Goal: Navigation & Orientation: Find specific page/section

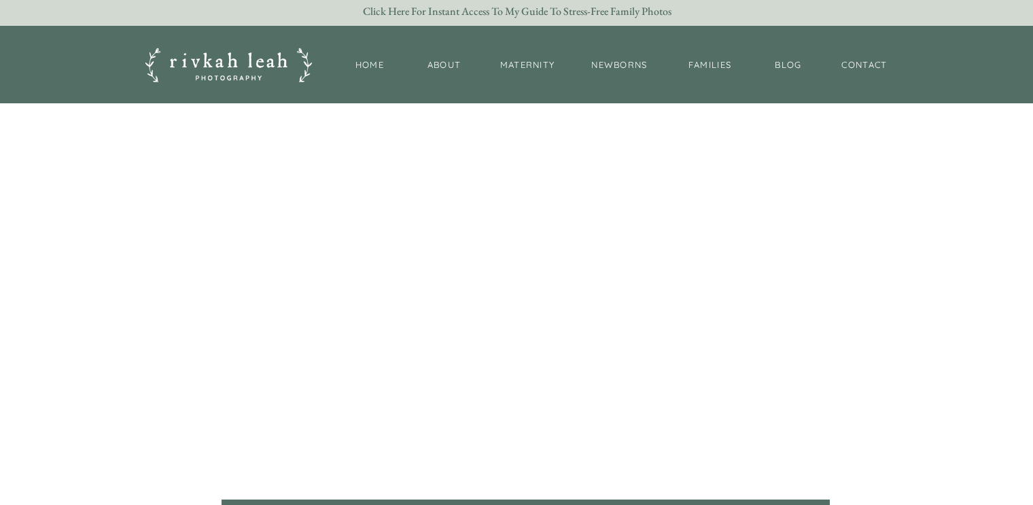
scroll to position [120, 0]
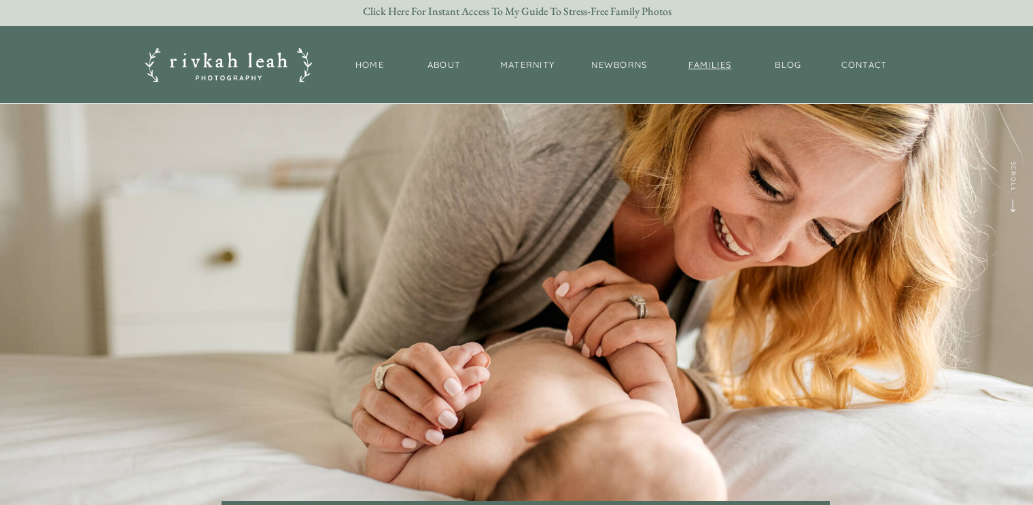
click at [696, 65] on nav "families" at bounding box center [709, 65] width 59 height 14
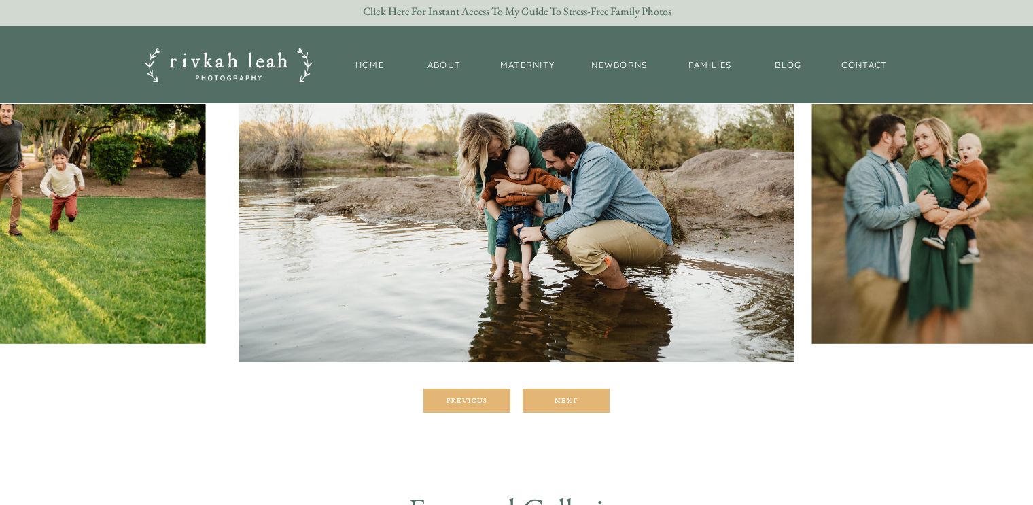
scroll to position [272, 0]
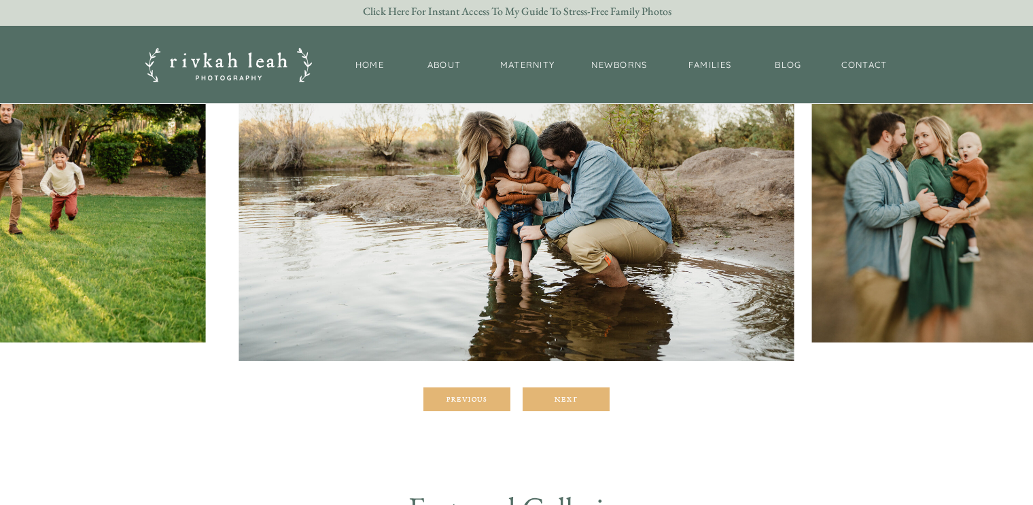
click at [565, 387] on div at bounding box center [566, 399] width 87 height 24
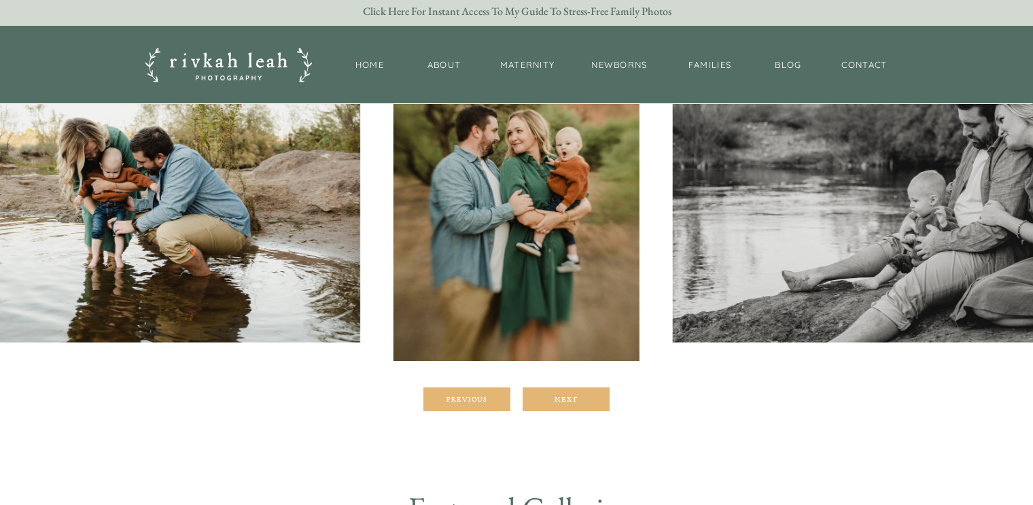
click at [565, 387] on div at bounding box center [566, 399] width 87 height 24
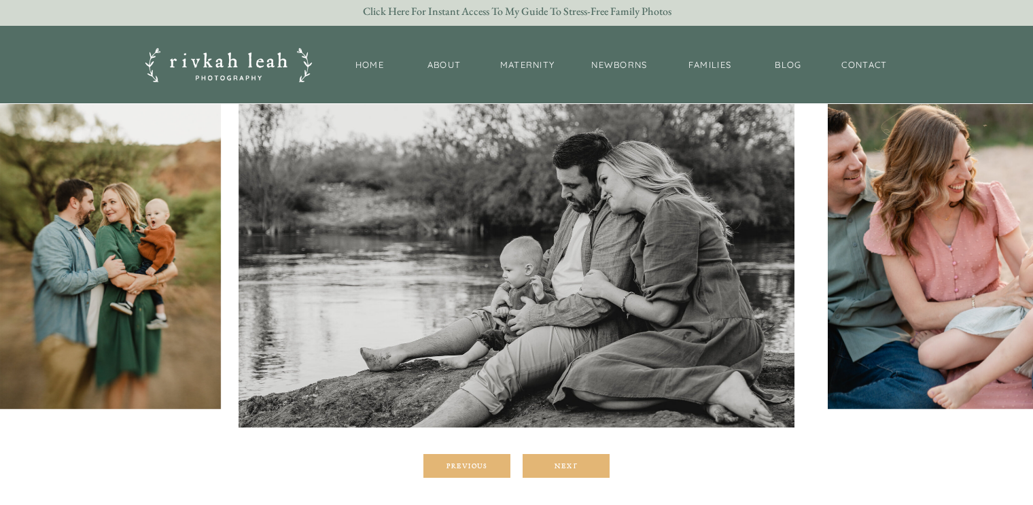
scroll to position [201, 0]
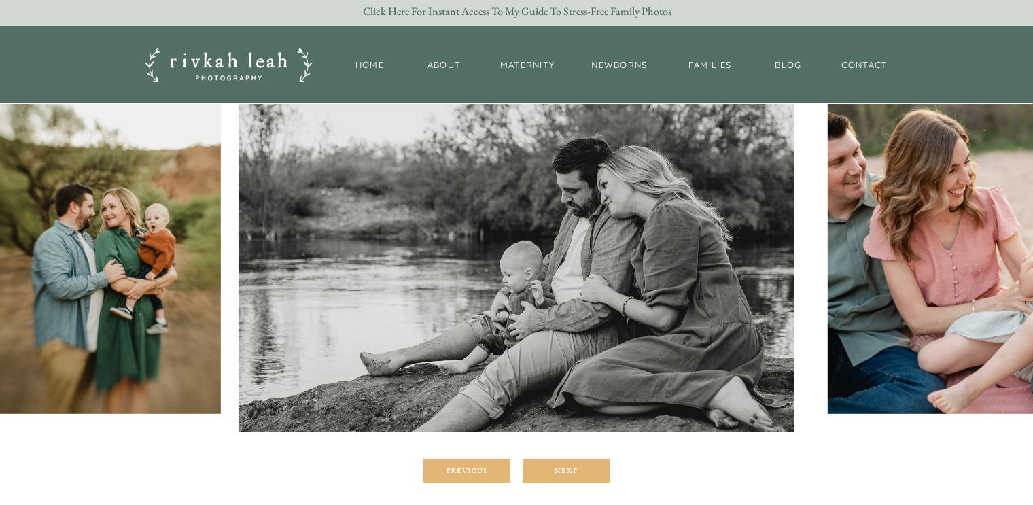
click at [576, 462] on div at bounding box center [566, 471] width 87 height 24
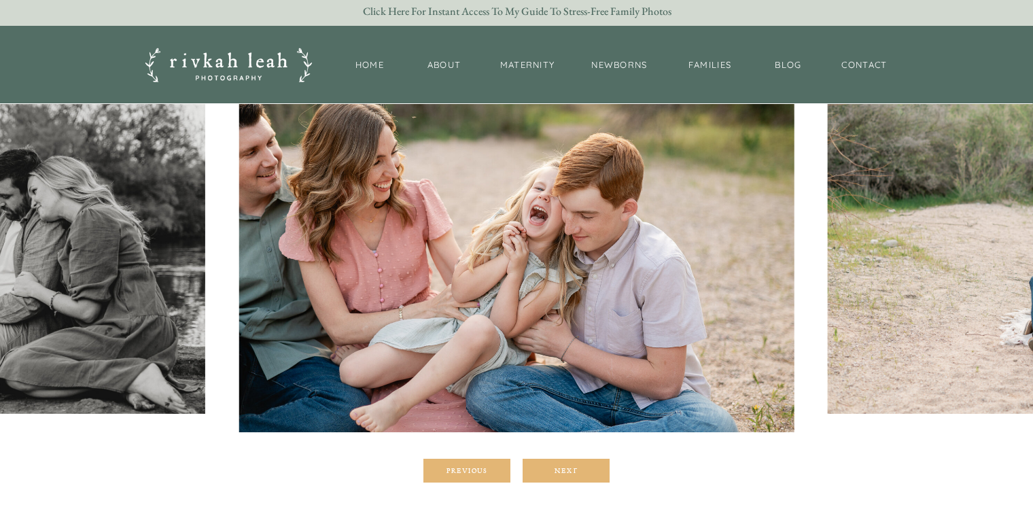
click at [576, 462] on div at bounding box center [566, 471] width 87 height 24
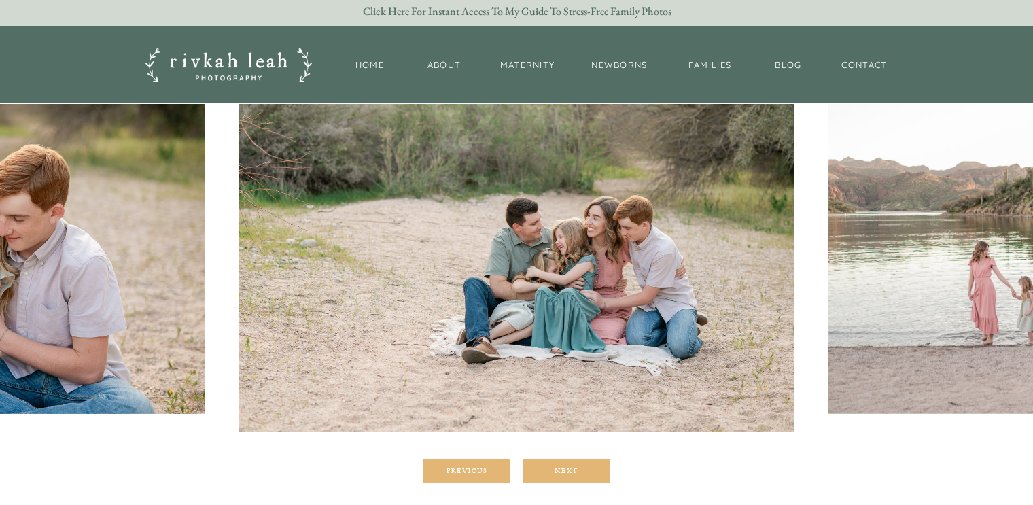
click at [576, 462] on div at bounding box center [566, 471] width 87 height 24
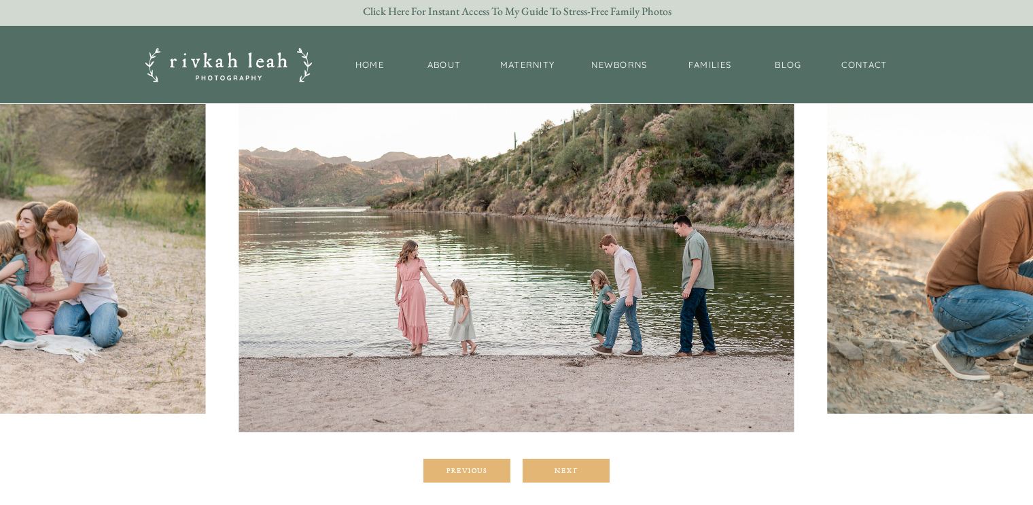
click at [576, 462] on div at bounding box center [566, 471] width 87 height 24
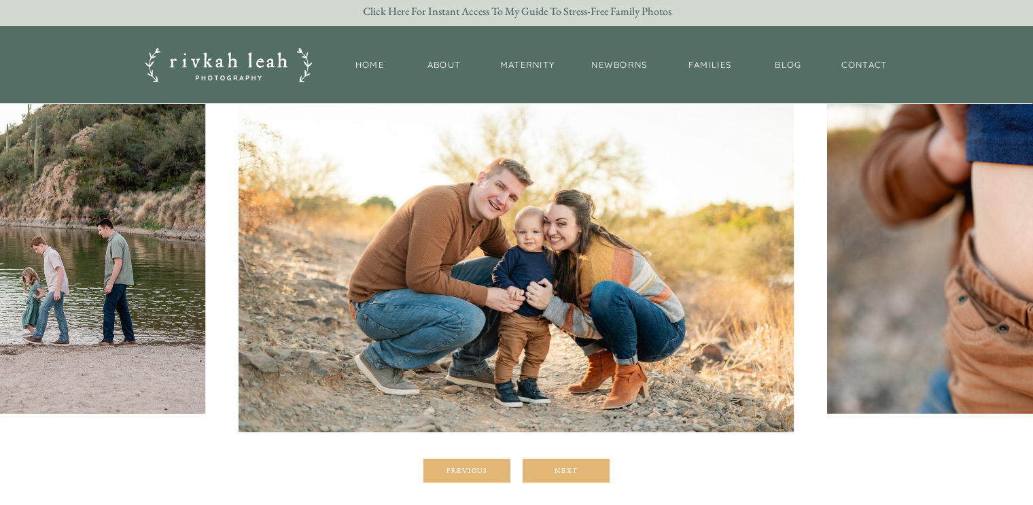
click at [576, 462] on div at bounding box center [566, 471] width 87 height 24
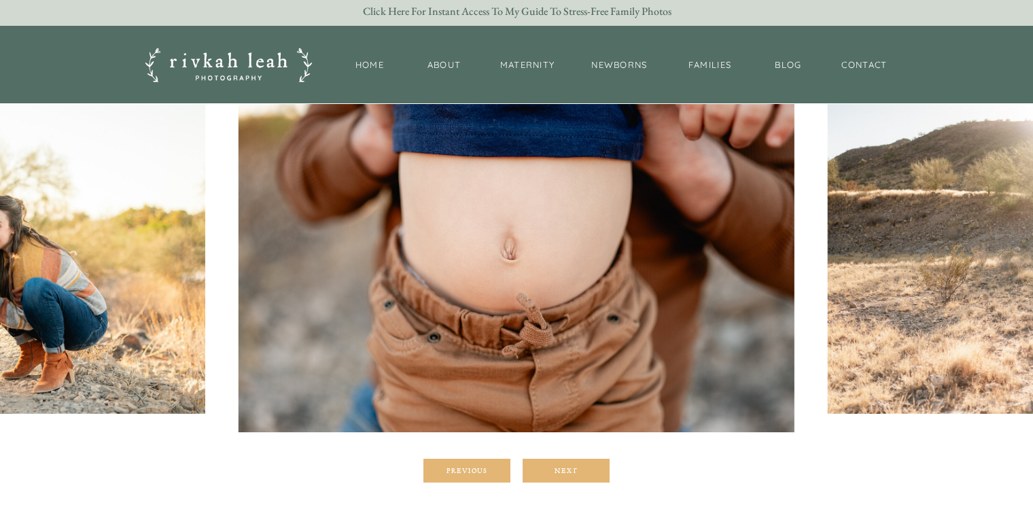
click at [576, 462] on div at bounding box center [566, 471] width 87 height 24
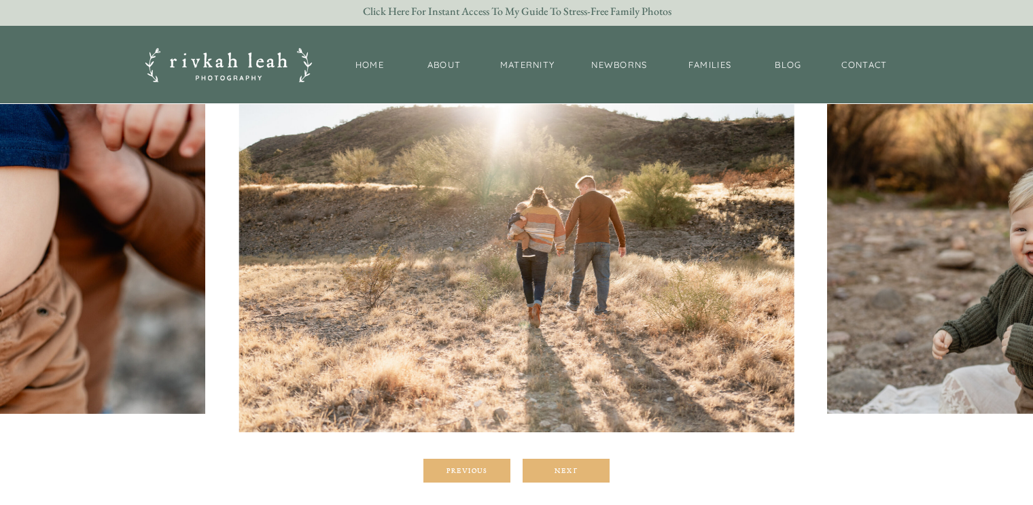
click at [576, 462] on div at bounding box center [566, 471] width 87 height 24
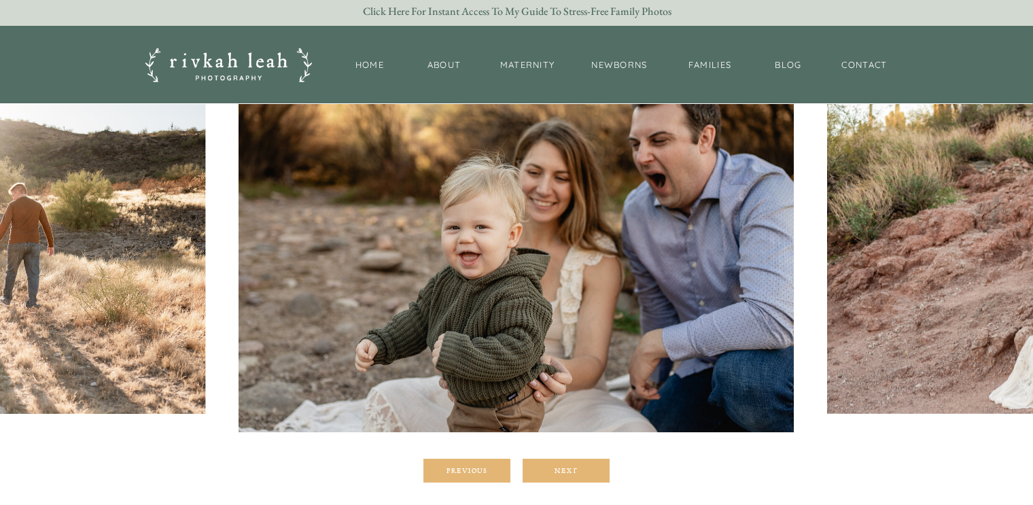
click at [576, 462] on div at bounding box center [566, 471] width 87 height 24
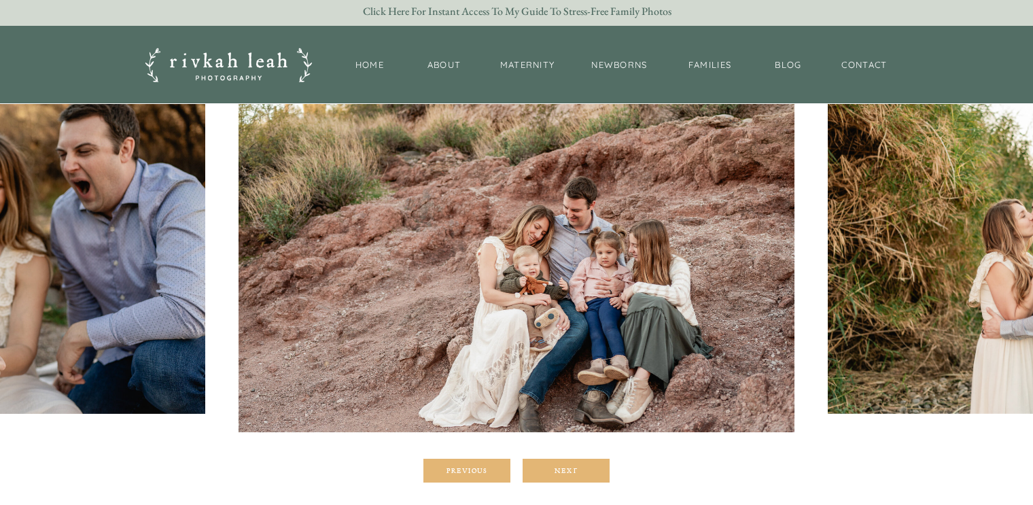
click at [576, 462] on div at bounding box center [566, 471] width 87 height 24
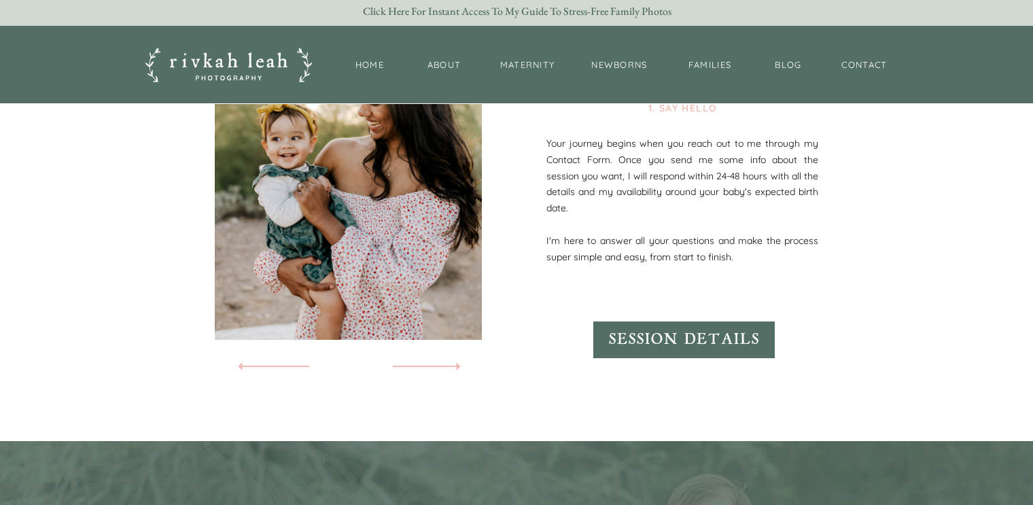
scroll to position [1875, 0]
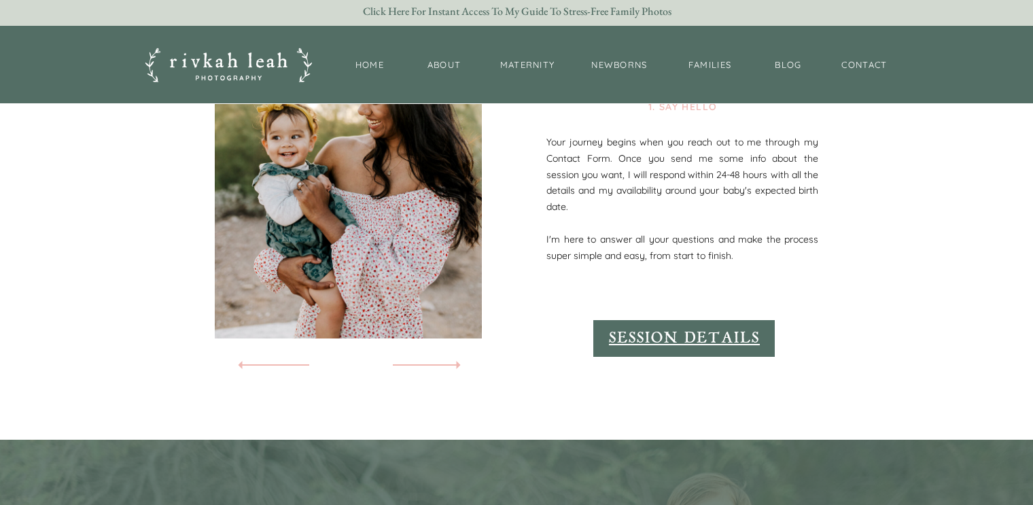
click at [682, 339] on div "session details" at bounding box center [684, 338] width 175 height 20
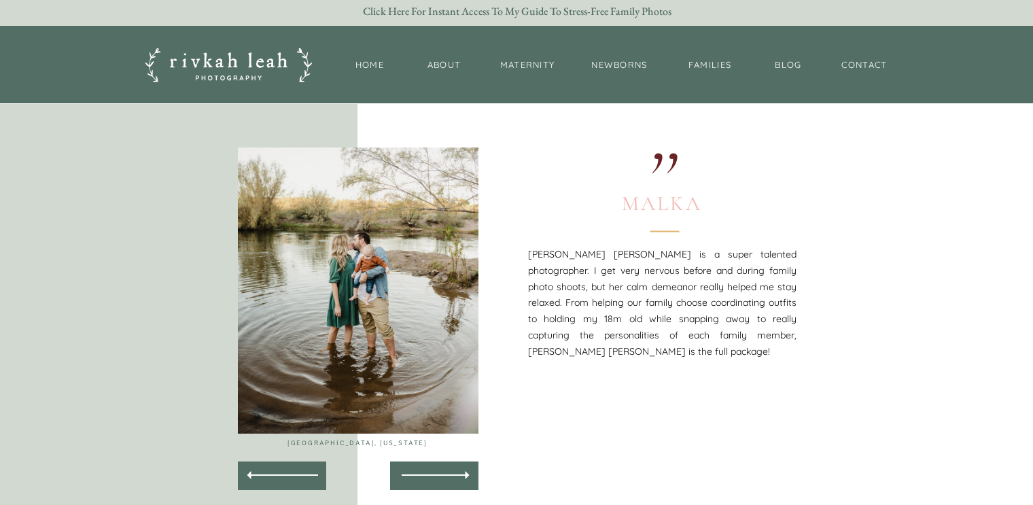
scroll to position [2692, 0]
click at [438, 475] on div at bounding box center [435, 474] width 67 height 1
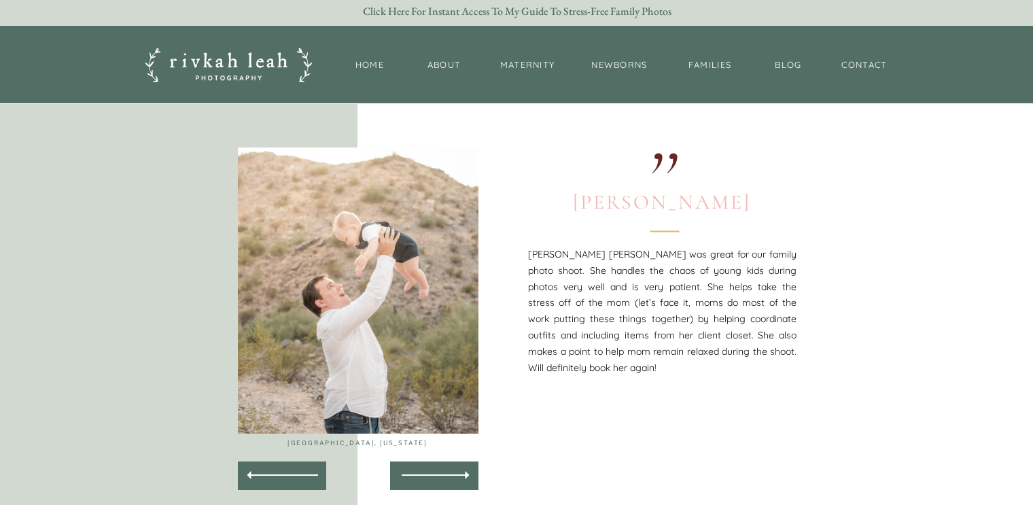
click at [438, 475] on div at bounding box center [435, 474] width 67 height 1
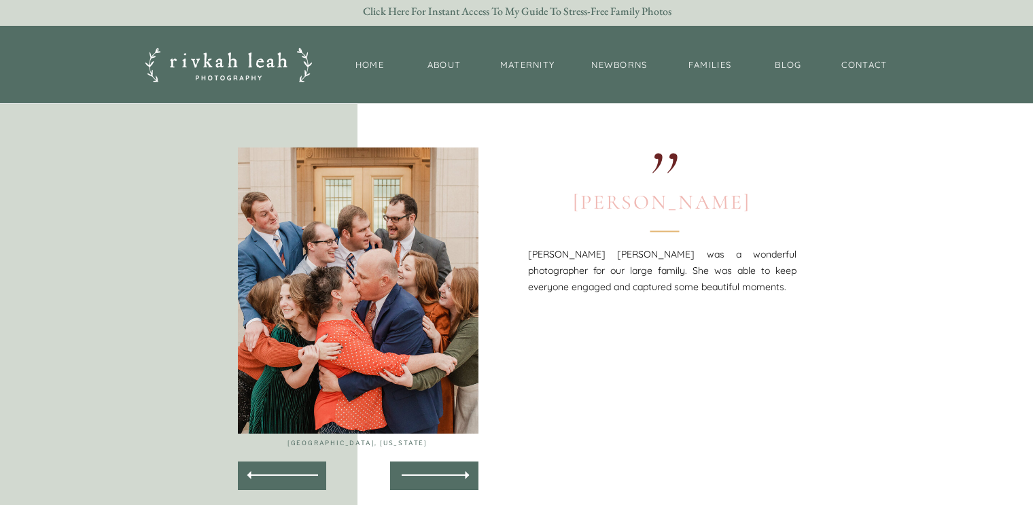
click at [438, 475] on div at bounding box center [435, 474] width 67 height 1
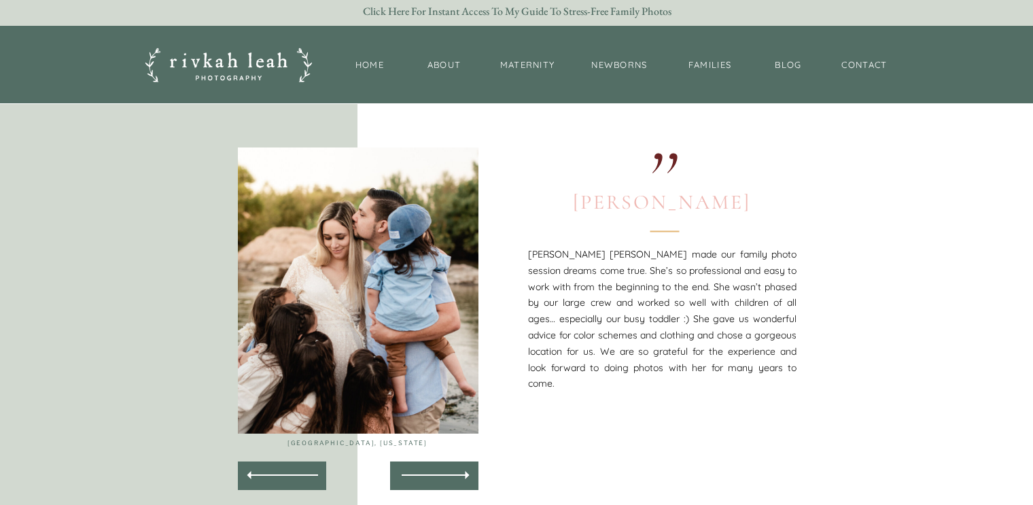
click at [438, 475] on div at bounding box center [435, 474] width 67 height 1
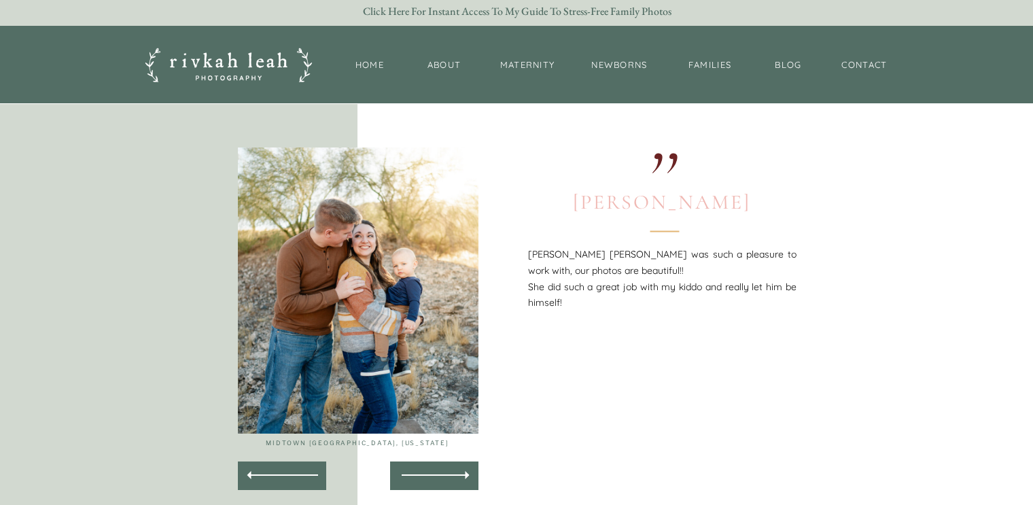
click at [438, 475] on div at bounding box center [435, 474] width 67 height 1
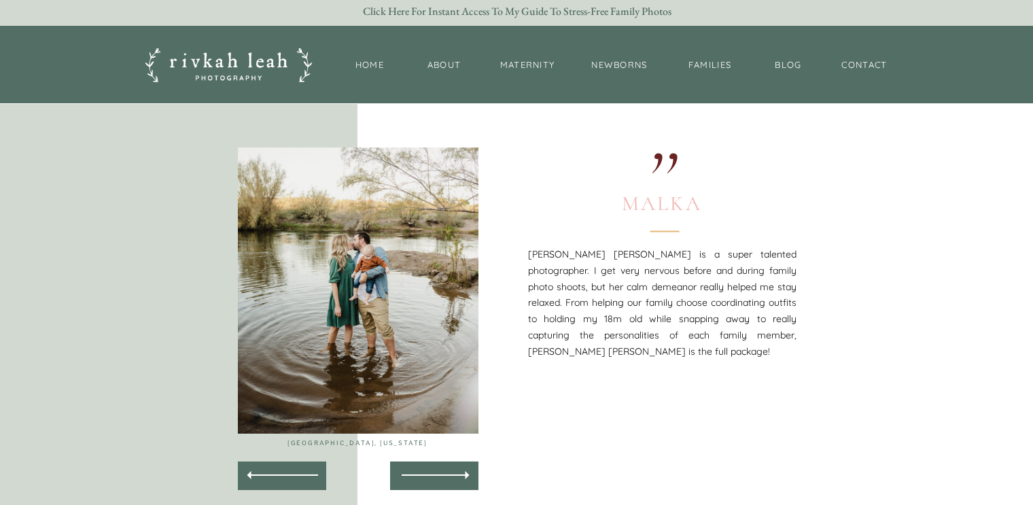
click at [438, 475] on div at bounding box center [435, 474] width 67 height 1
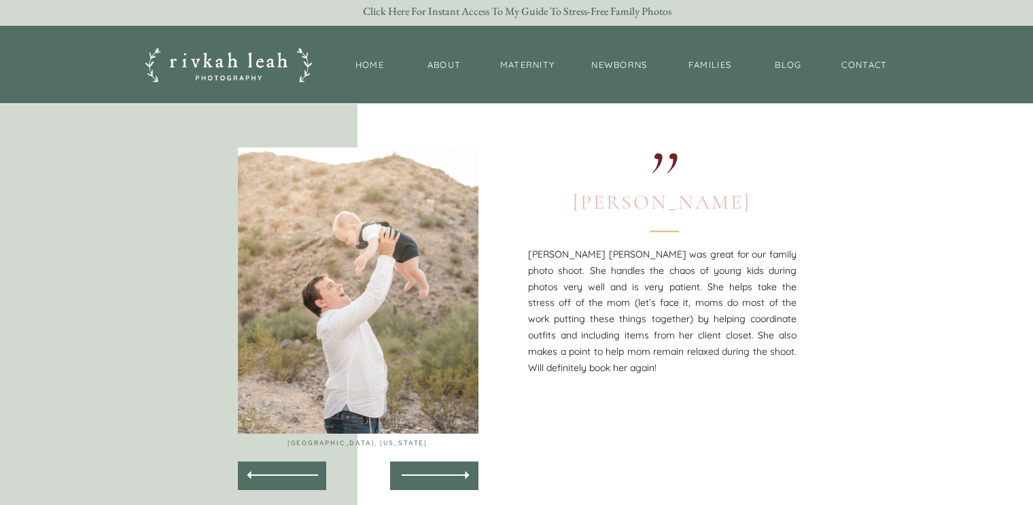
click at [438, 475] on div at bounding box center [435, 474] width 67 height 1
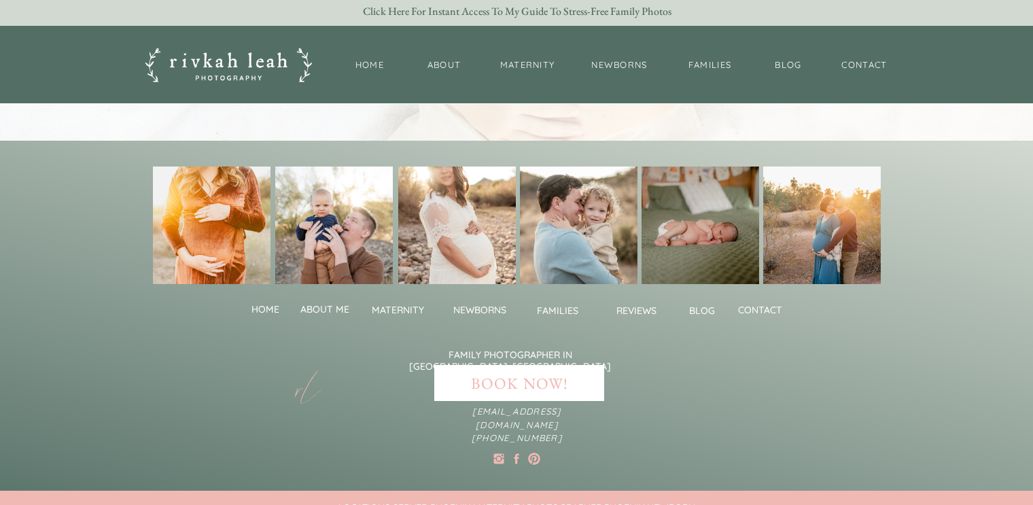
scroll to position [4004, 0]
click at [472, 311] on nav "newborns" at bounding box center [479, 309] width 65 height 10
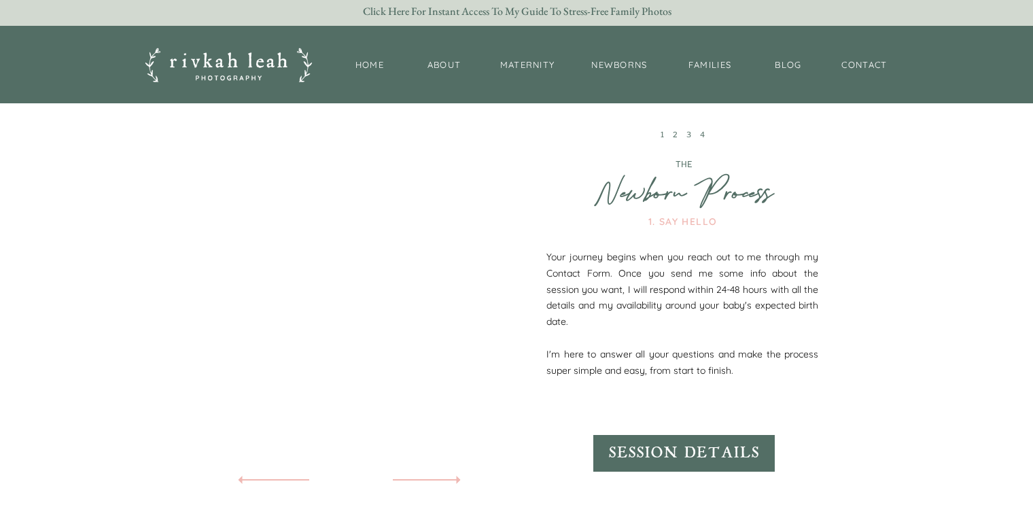
scroll to position [2221, 0]
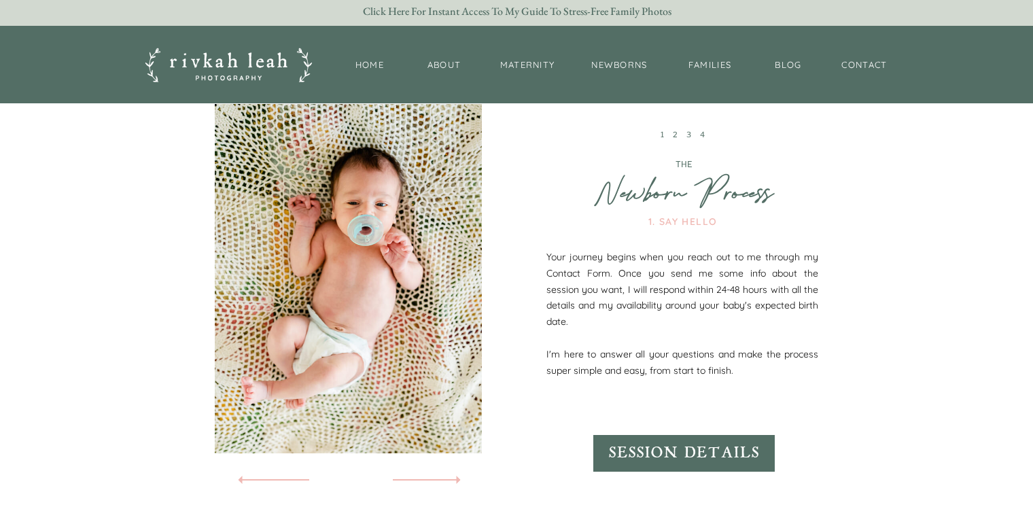
click at [443, 481] on div at bounding box center [426, 479] width 82 height 29
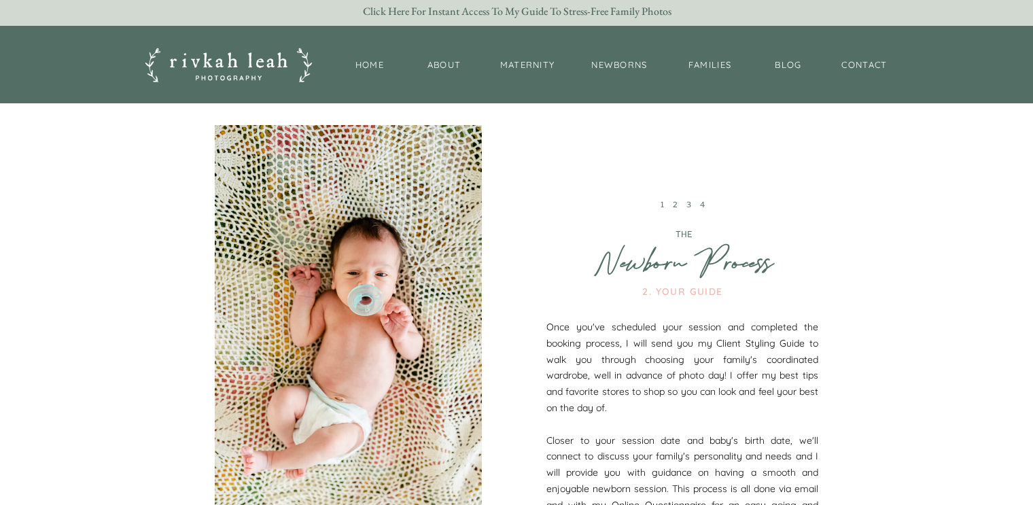
click at [443, 481] on div at bounding box center [348, 324] width 267 height 398
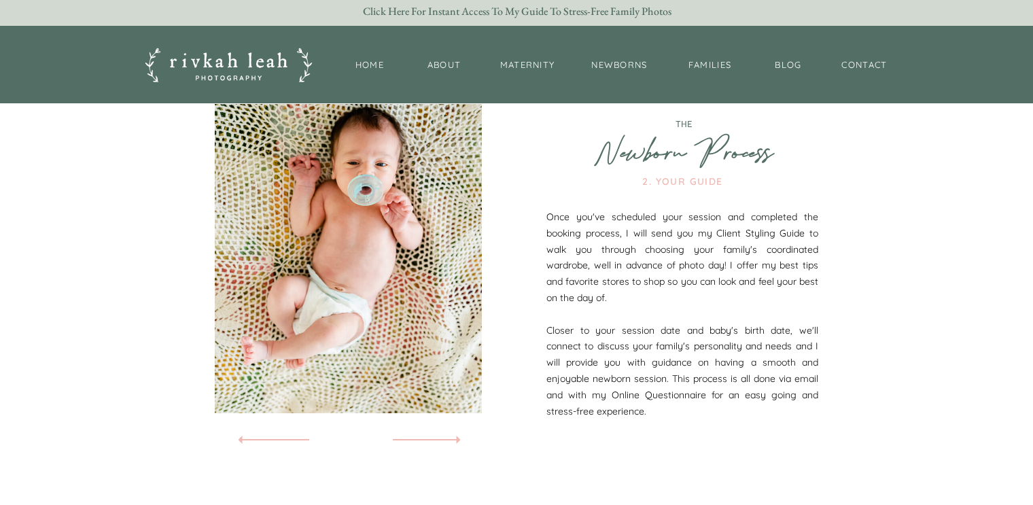
scroll to position [2262, 0]
click at [450, 441] on icon at bounding box center [458, 439] width 18 height 16
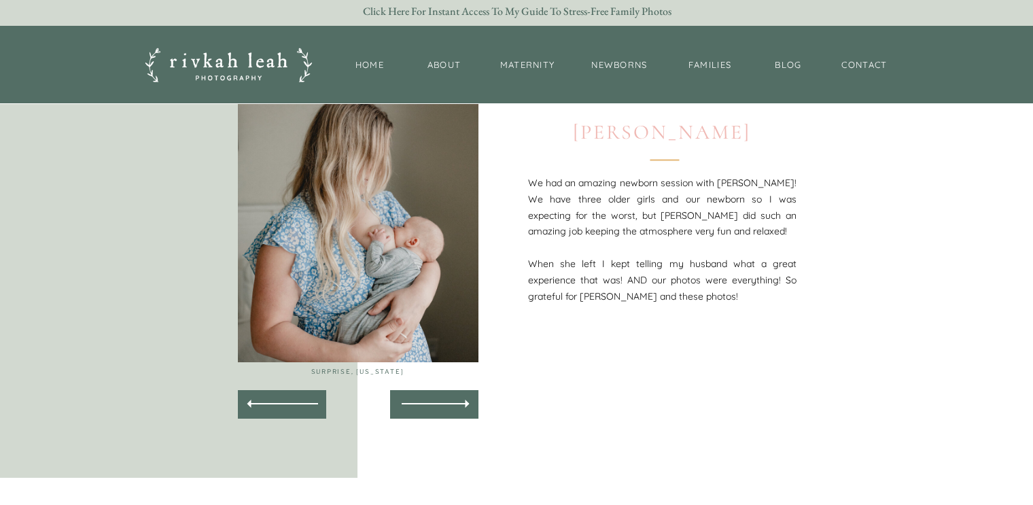
scroll to position [3224, 0]
click at [418, 417] on div at bounding box center [435, 405] width 82 height 27
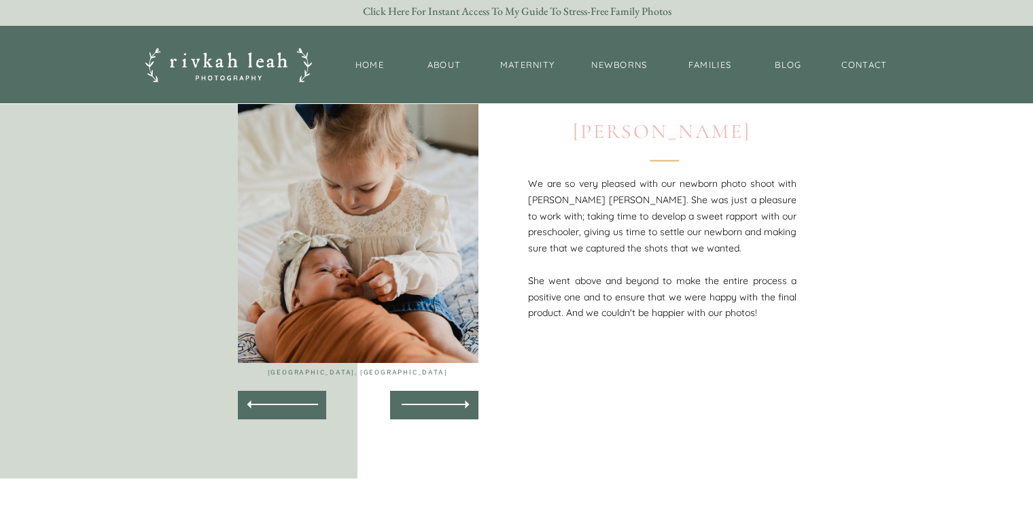
click at [418, 417] on div at bounding box center [435, 405] width 82 height 27
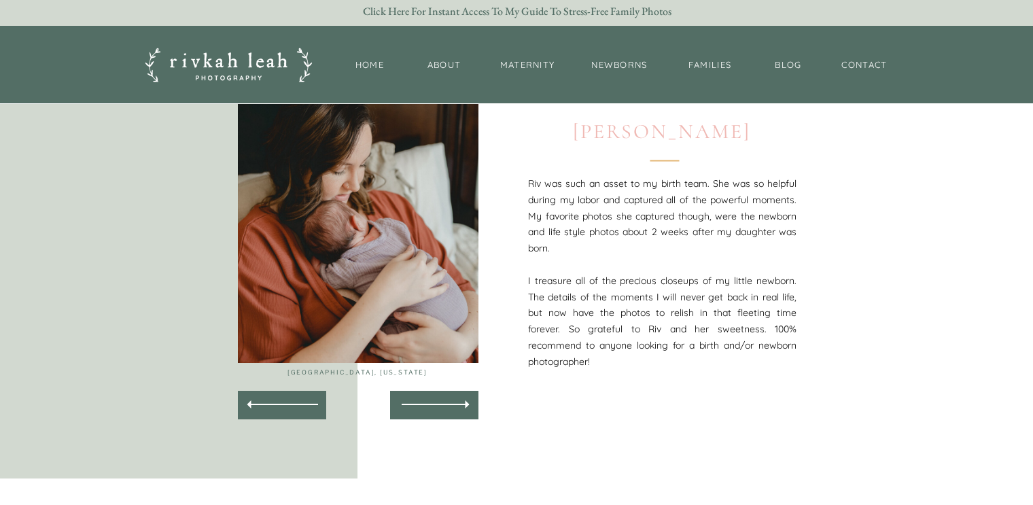
click at [418, 417] on div at bounding box center [435, 405] width 82 height 27
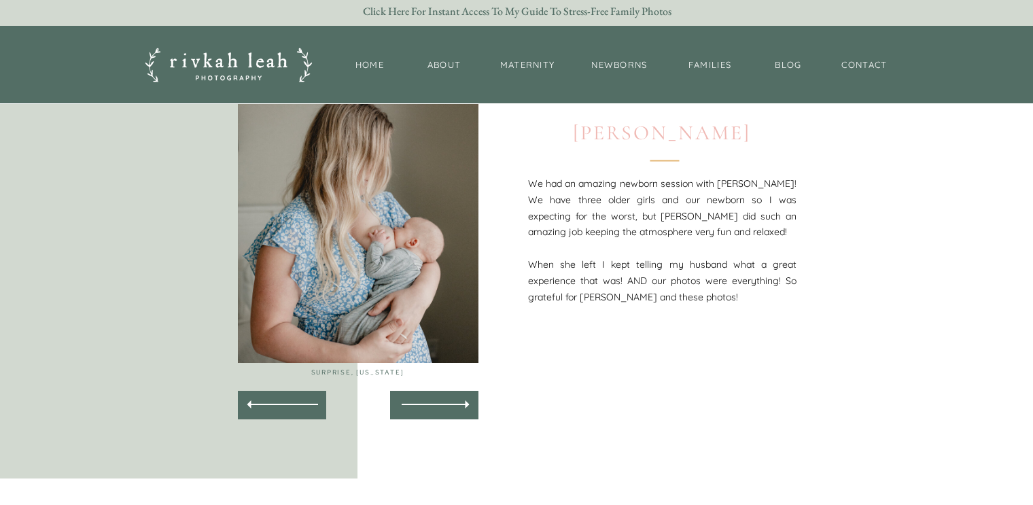
click at [418, 417] on div at bounding box center [435, 405] width 82 height 27
